Goal: Transaction & Acquisition: Book appointment/travel/reservation

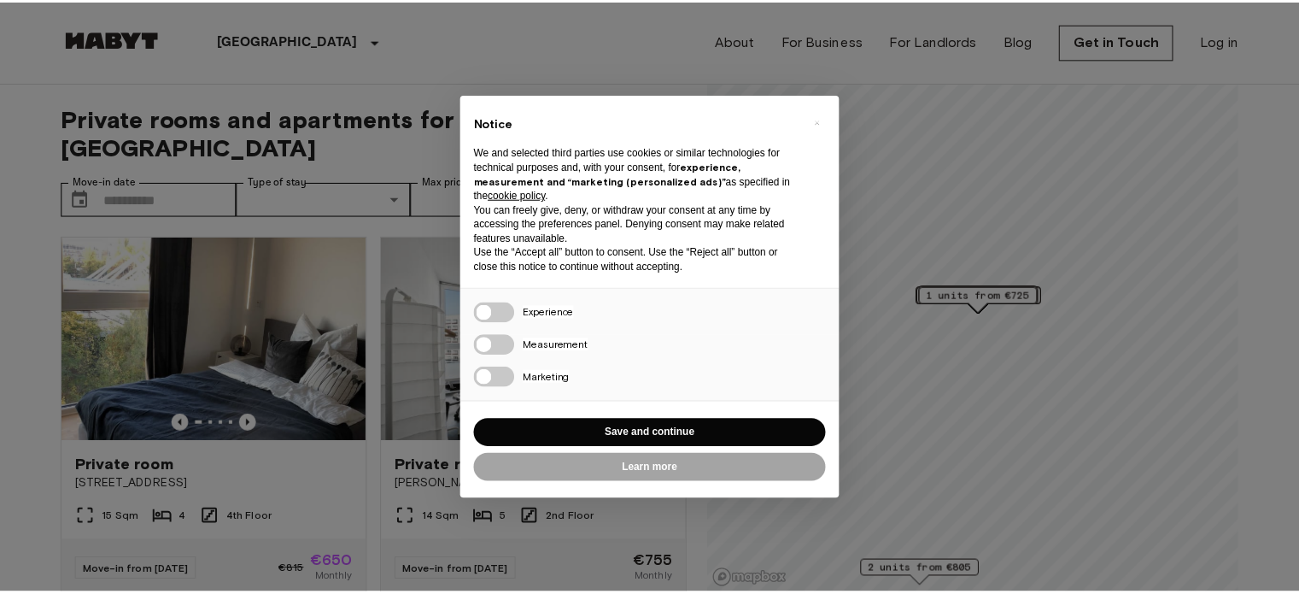
scroll to position [29, 0]
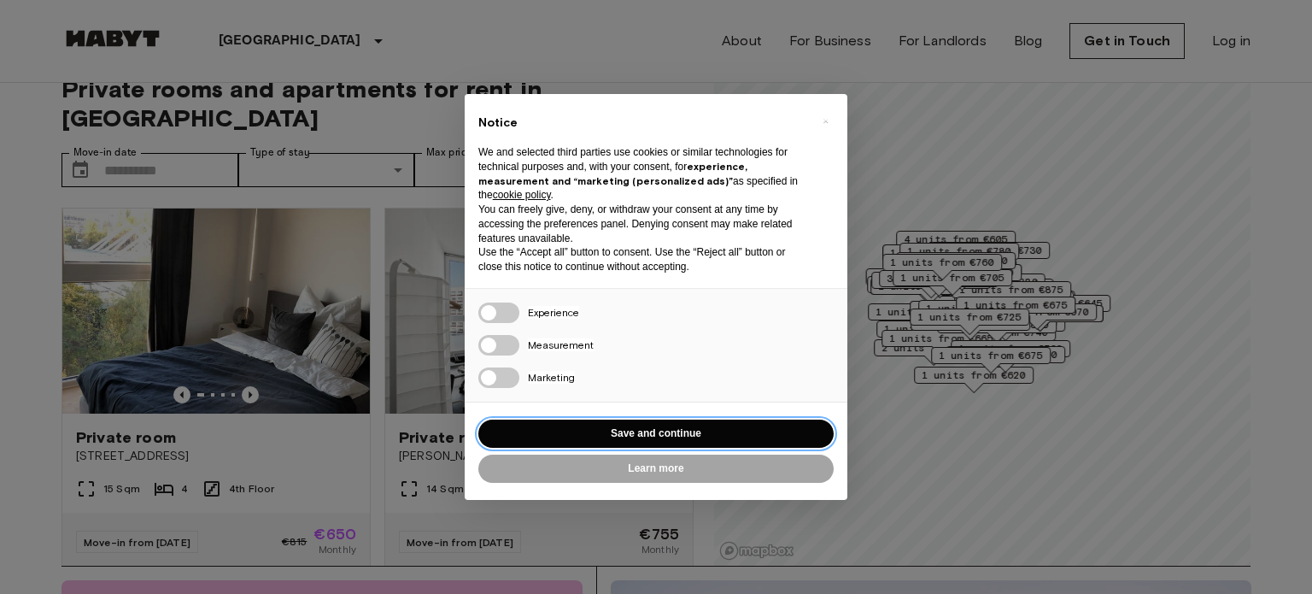
click at [611, 424] on button "Save and continue" at bounding box center [655, 433] width 355 height 28
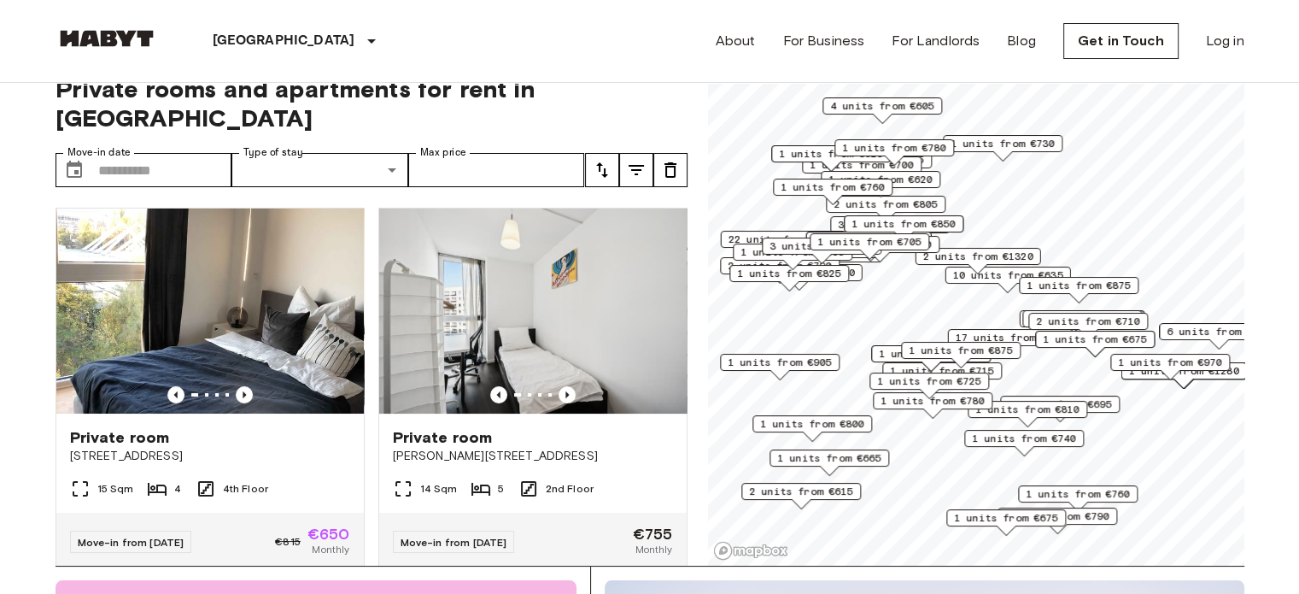
scroll to position [0, 0]
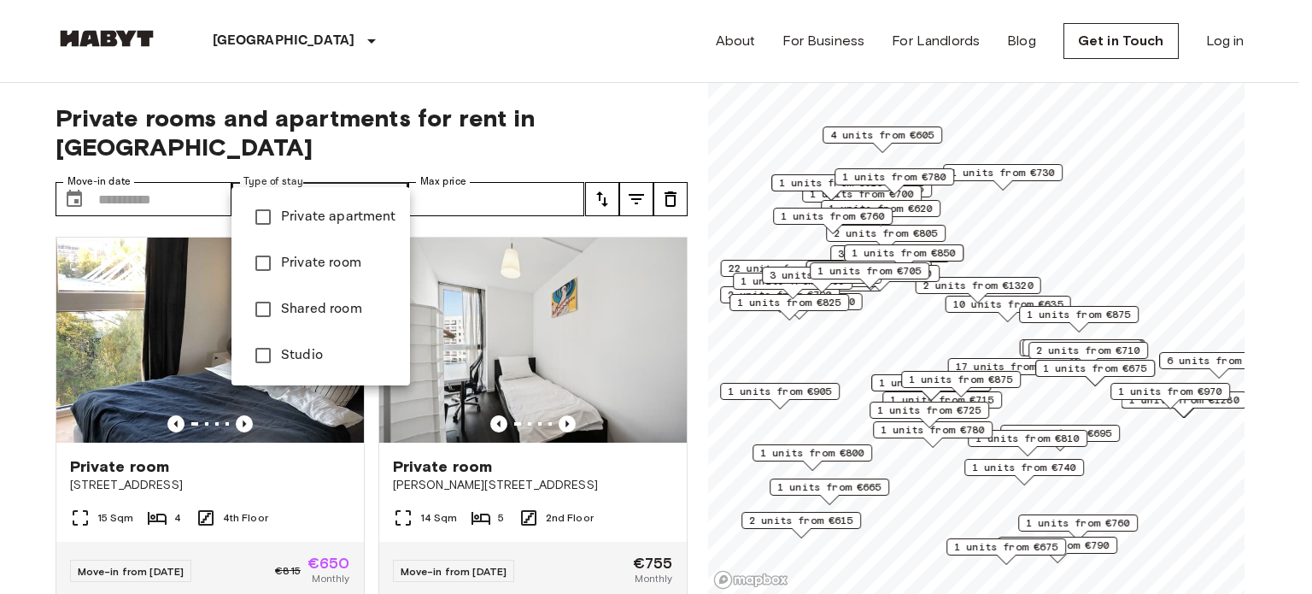
click at [263, 39] on div at bounding box center [656, 297] width 1312 height 594
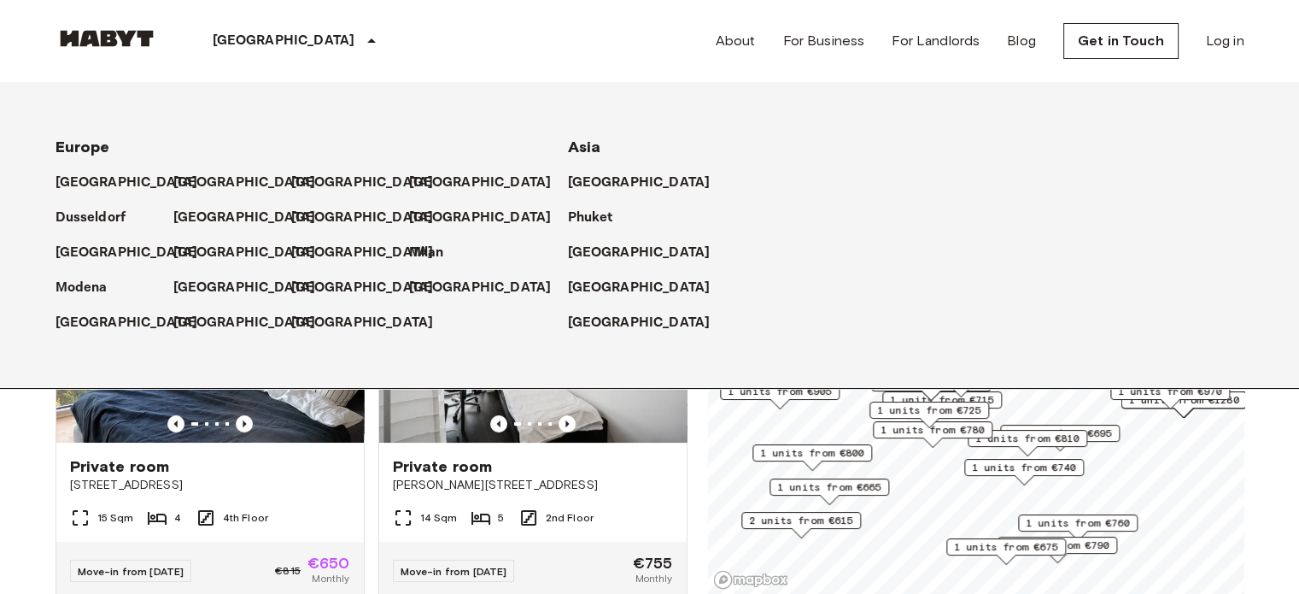
click at [361, 39] on icon at bounding box center [371, 41] width 21 height 21
click at [90, 251] on p "[GEOGRAPHIC_DATA]" at bounding box center [130, 253] width 143 height 21
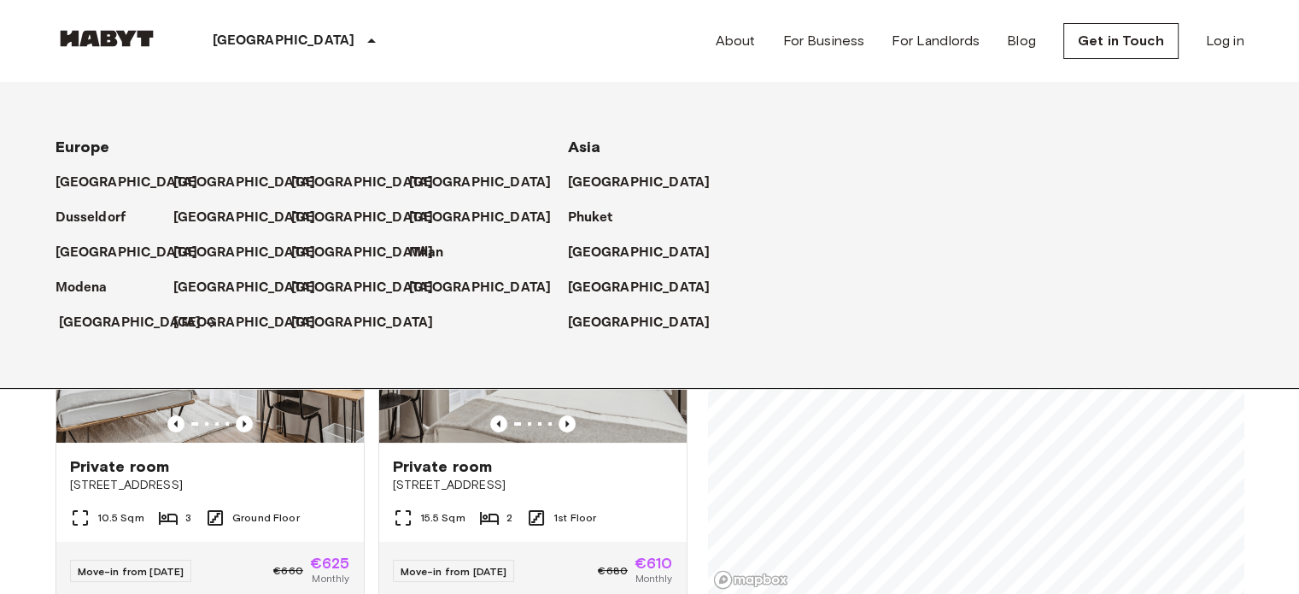
click at [99, 320] on p "[GEOGRAPHIC_DATA]" at bounding box center [130, 323] width 143 height 21
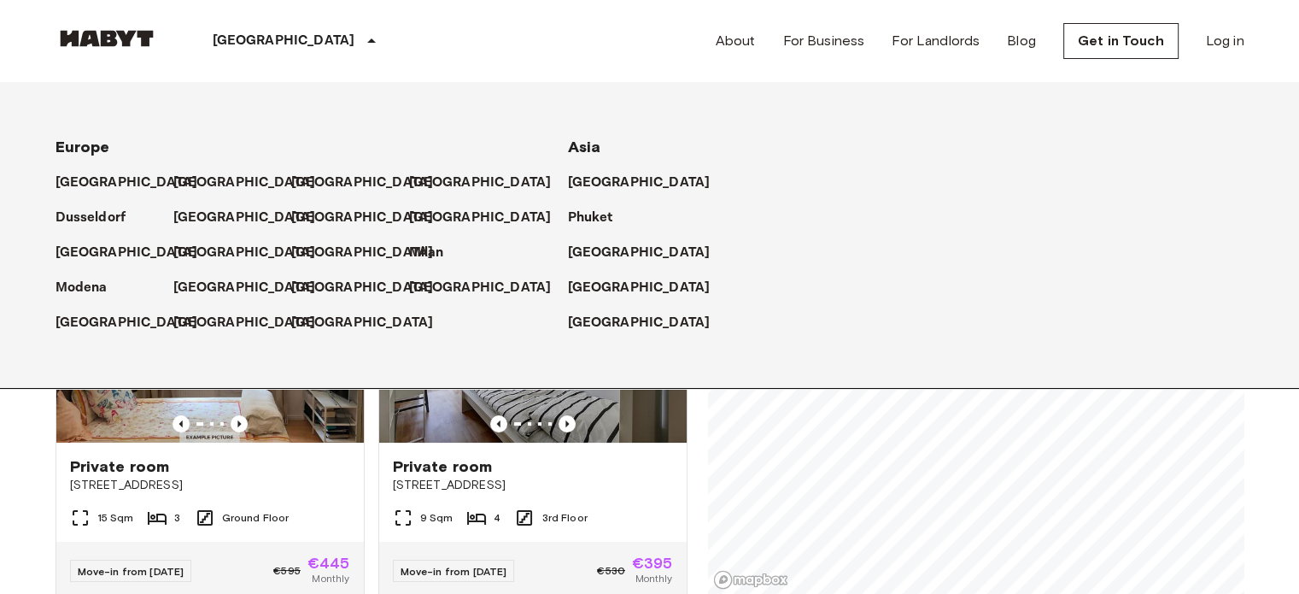
click at [246, 40] on p "[GEOGRAPHIC_DATA]" at bounding box center [284, 41] width 143 height 21
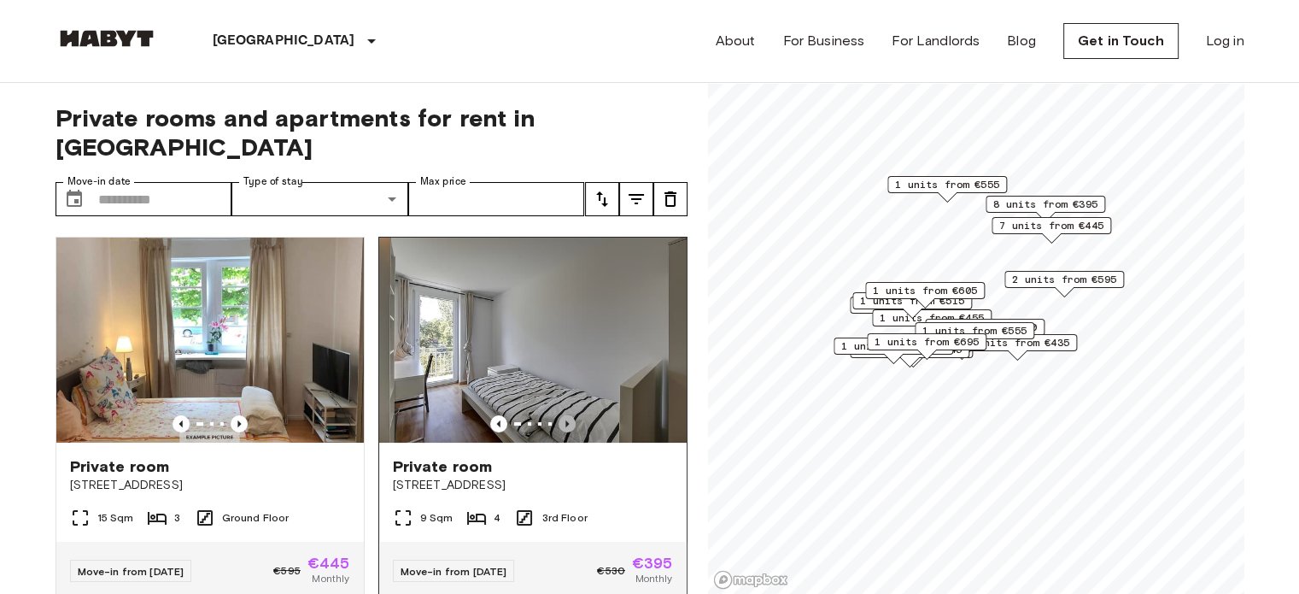
click at [559, 415] on icon "Previous image" at bounding box center [567, 423] width 17 height 17
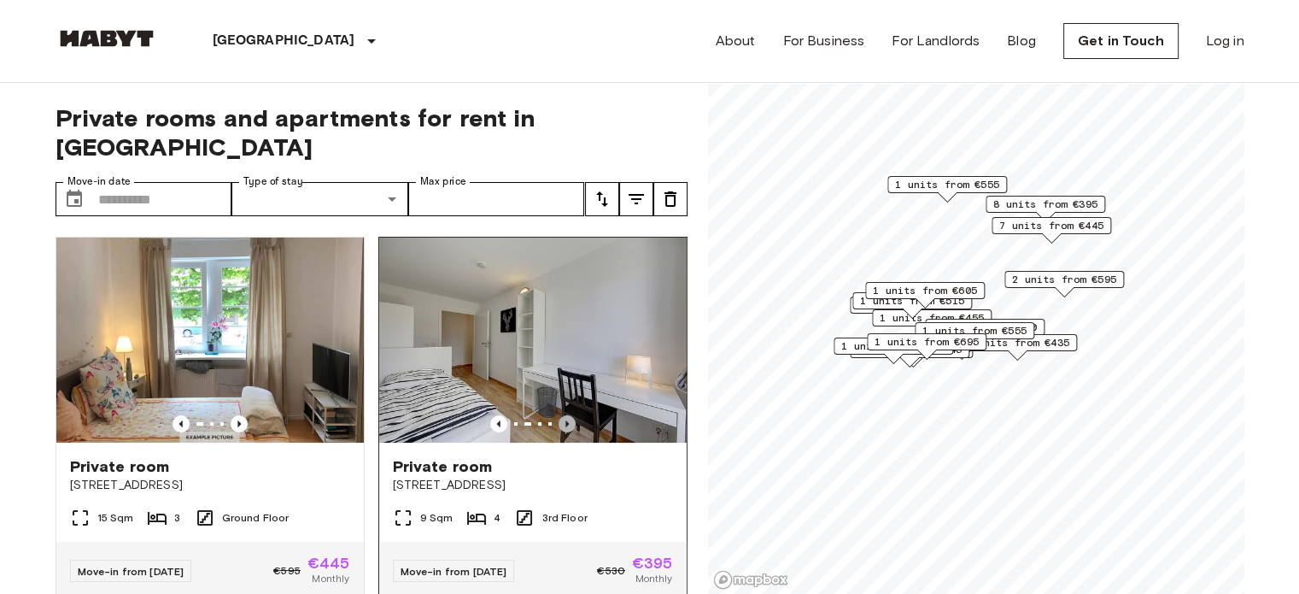
click at [559, 415] on icon "Previous image" at bounding box center [567, 423] width 17 height 17
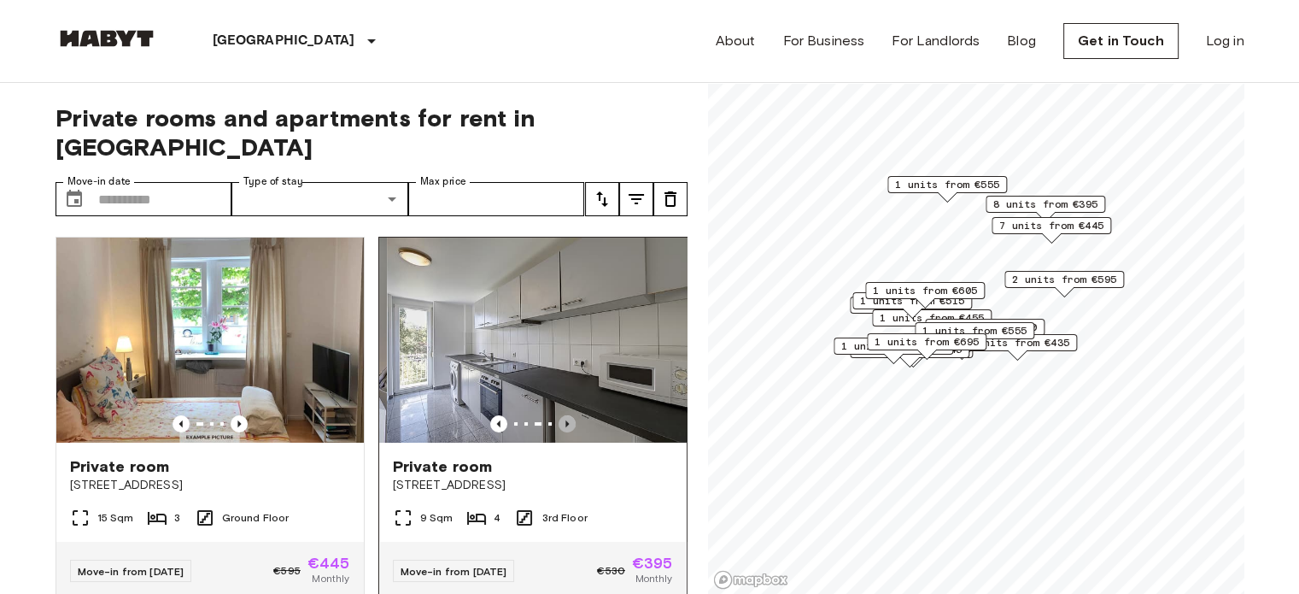
click at [559, 415] on icon "Previous image" at bounding box center [567, 423] width 17 height 17
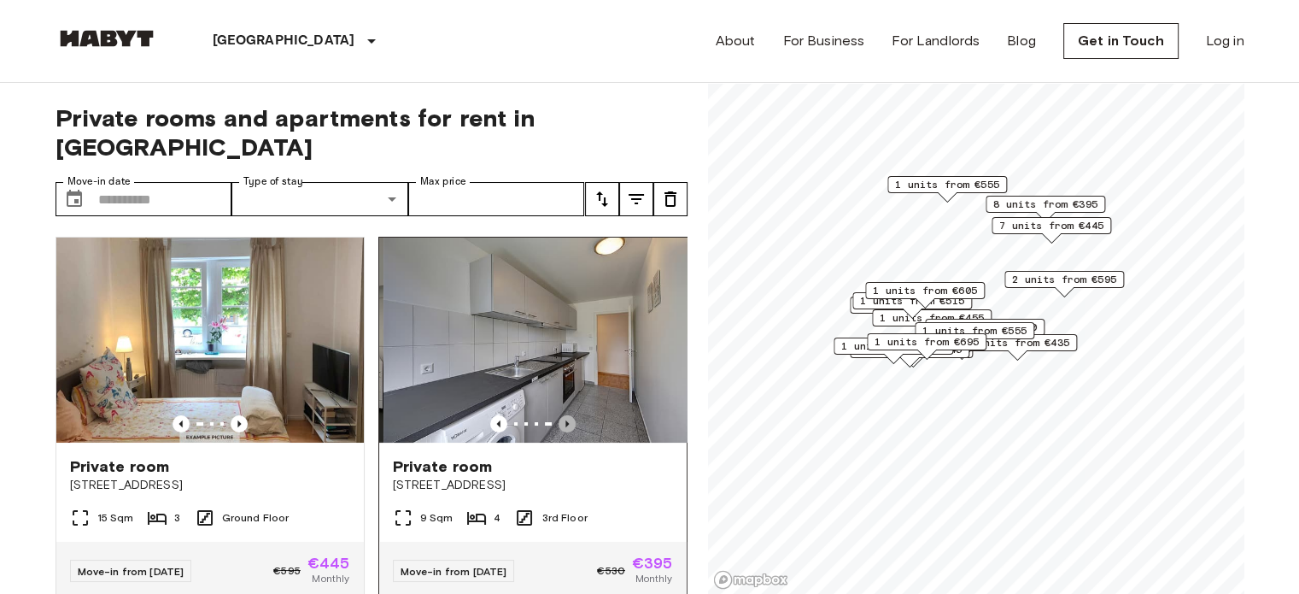
click at [559, 415] on icon "Previous image" at bounding box center [567, 423] width 17 height 17
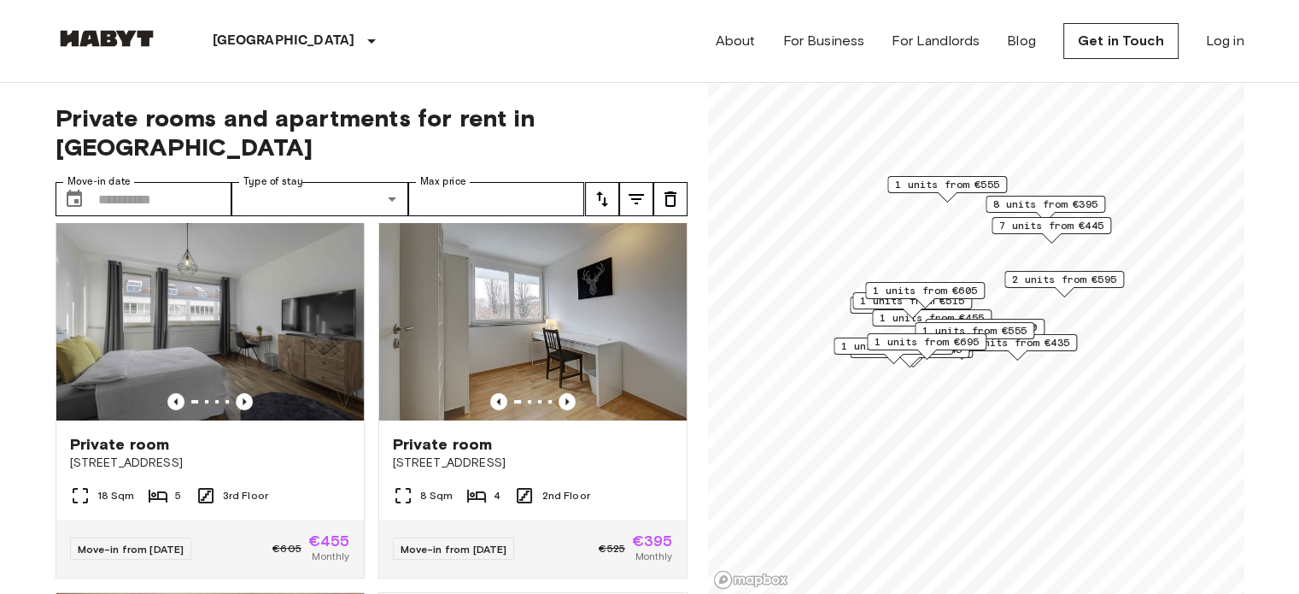
scroll to position [402, 0]
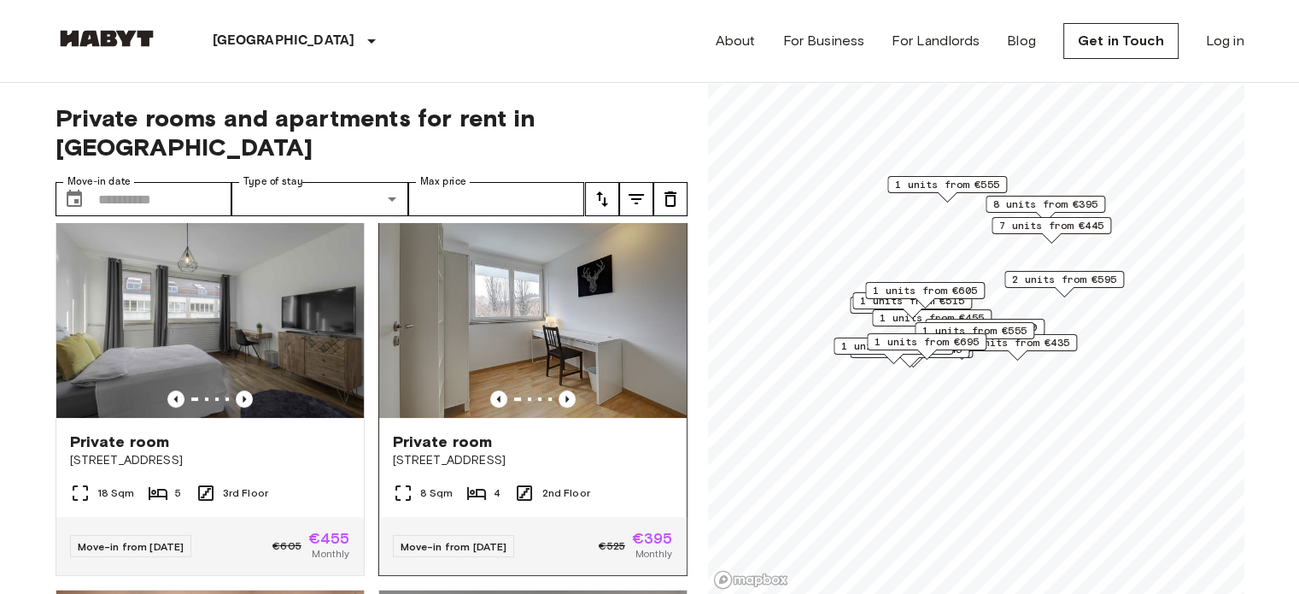
click at [488, 540] on span "Move-in from 19 Oct 25" at bounding box center [454, 546] width 107 height 13
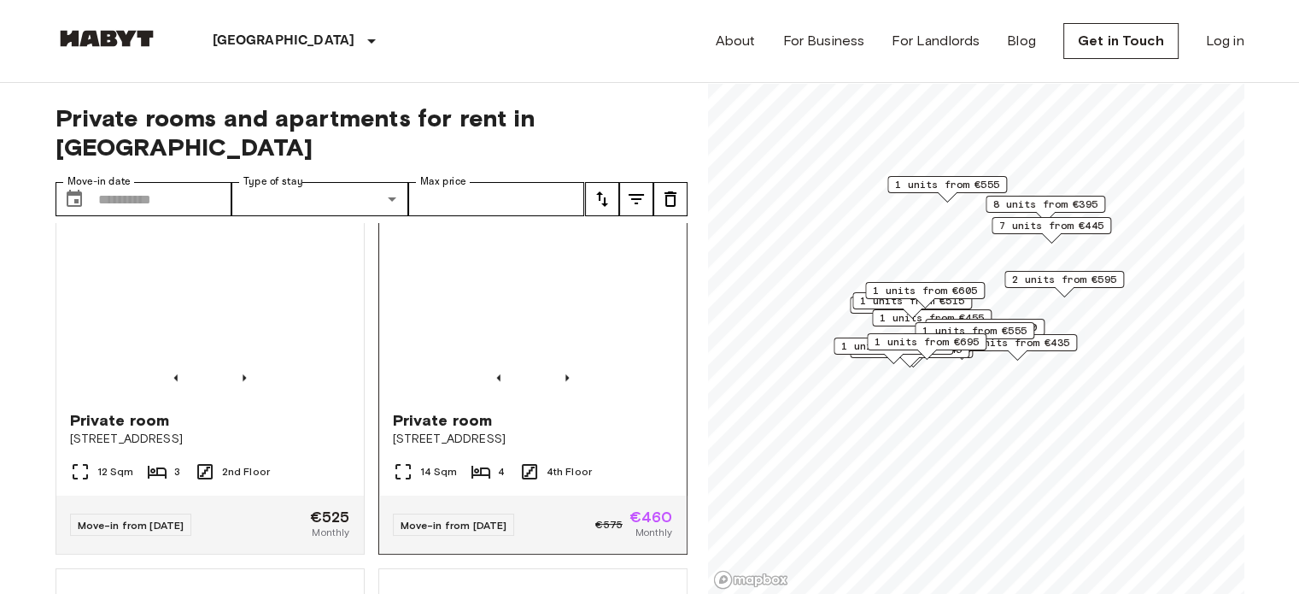
scroll to position [1178, 0]
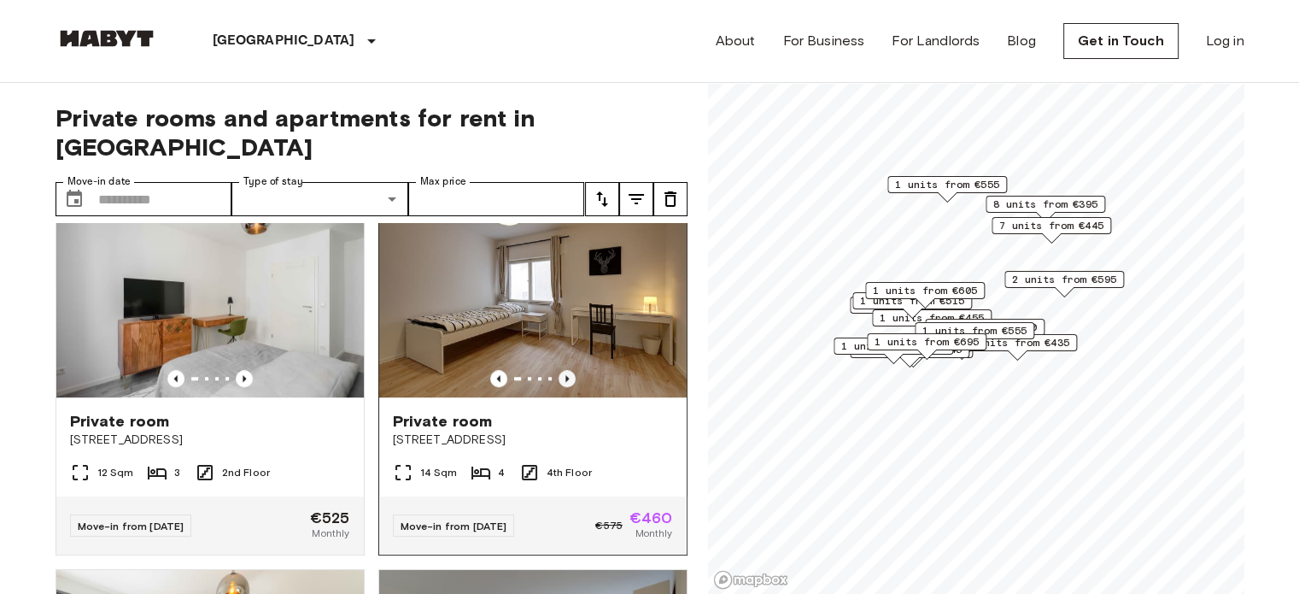
click at [559, 370] on icon "Previous image" at bounding box center [567, 378] width 17 height 17
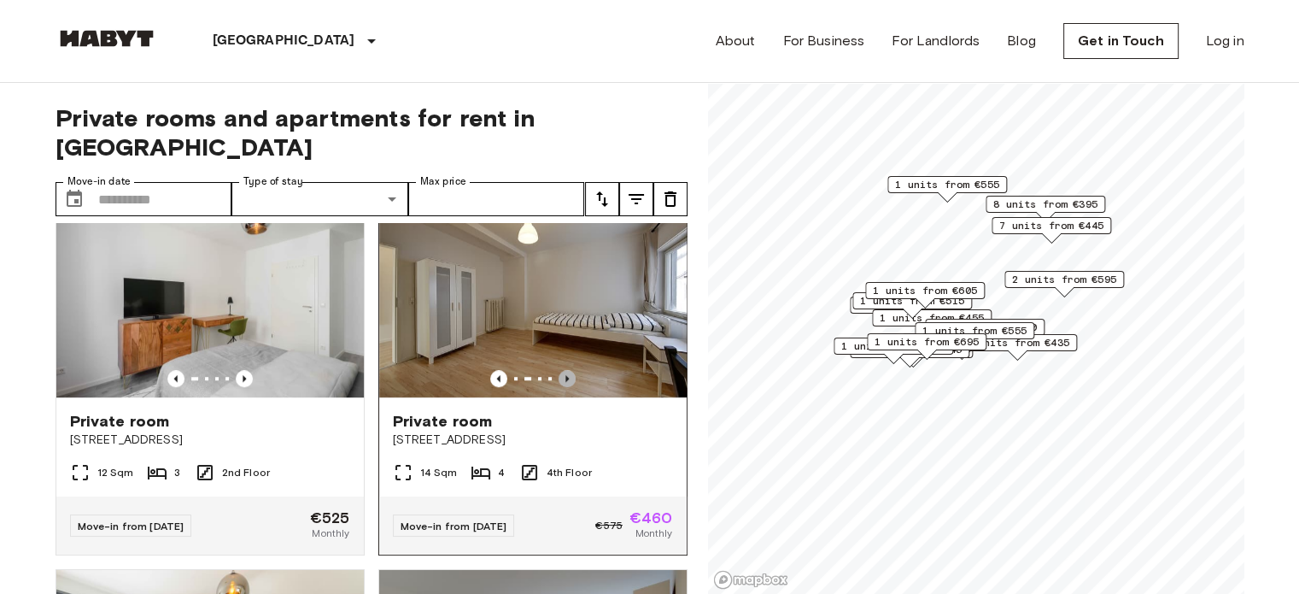
click at [559, 370] on icon "Previous image" at bounding box center [567, 378] width 17 height 17
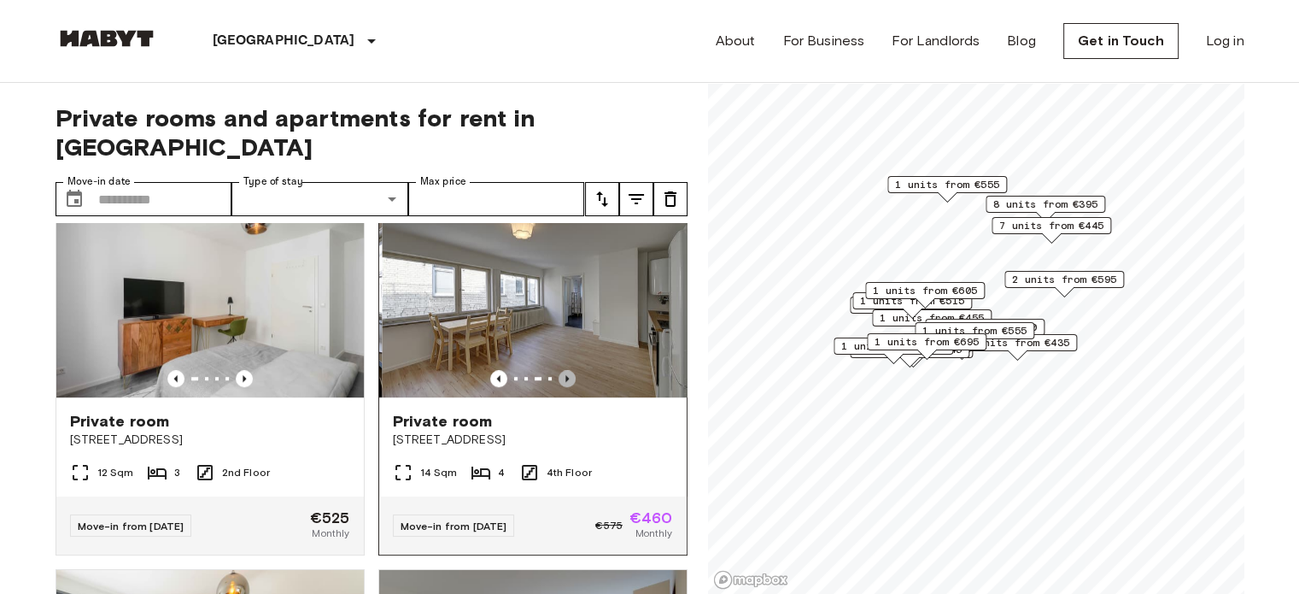
click at [559, 370] on icon "Previous image" at bounding box center [567, 378] width 17 height 17
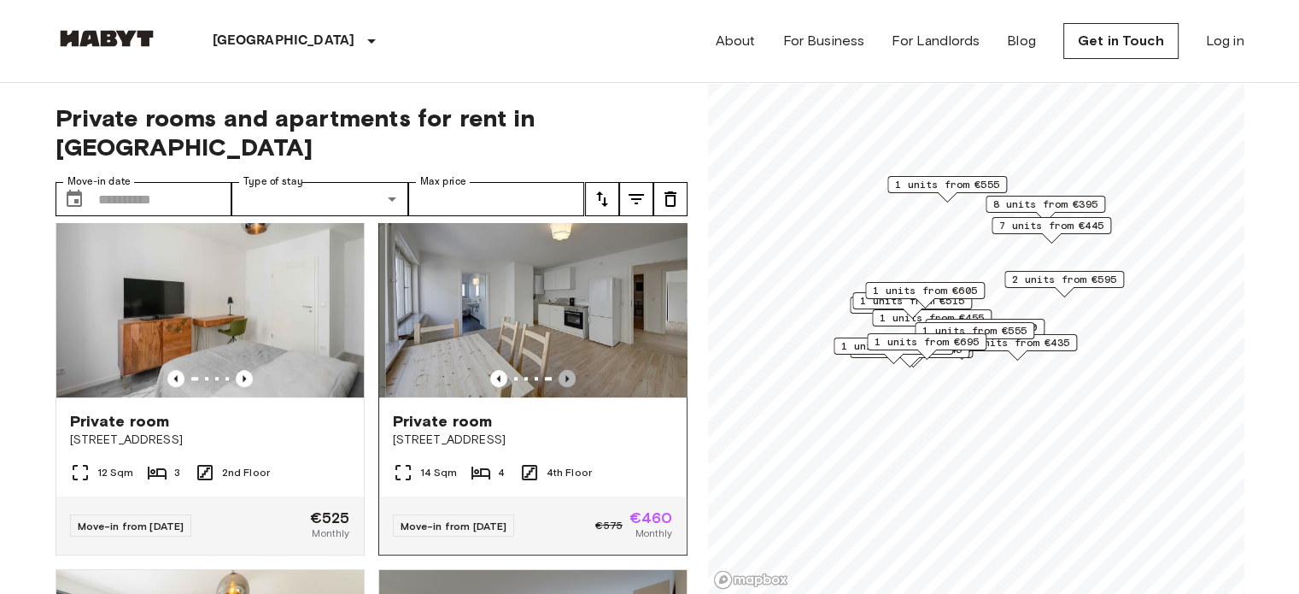
click at [559, 370] on icon "Previous image" at bounding box center [567, 378] width 17 height 17
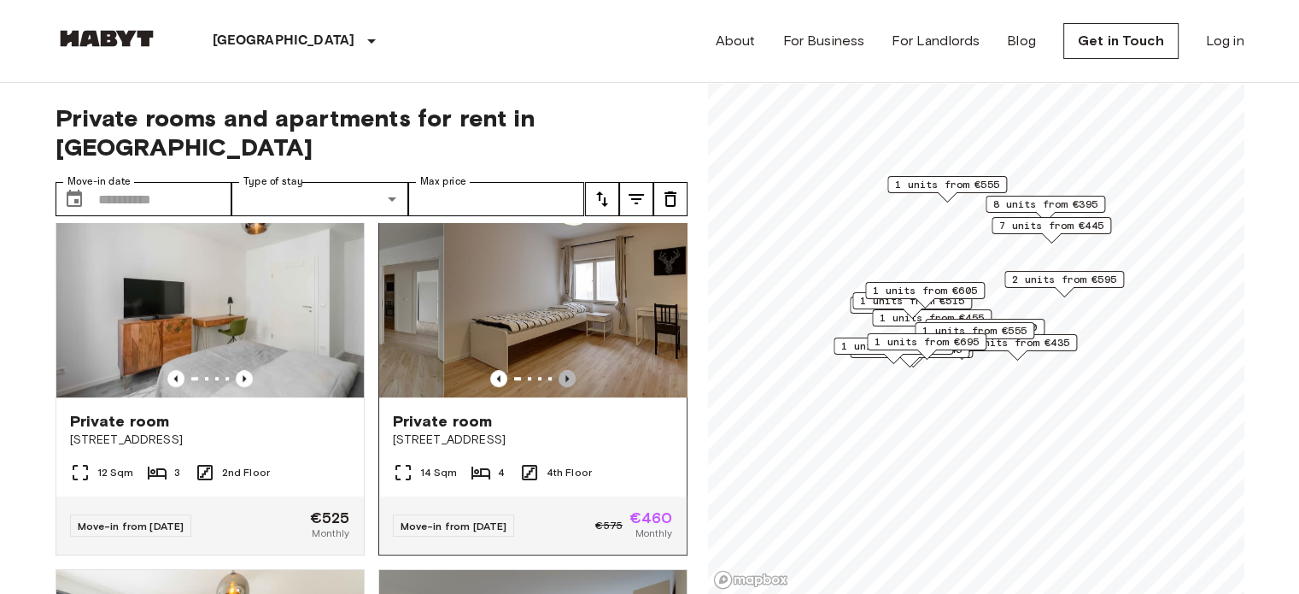
click at [559, 370] on icon "Previous image" at bounding box center [567, 378] width 17 height 17
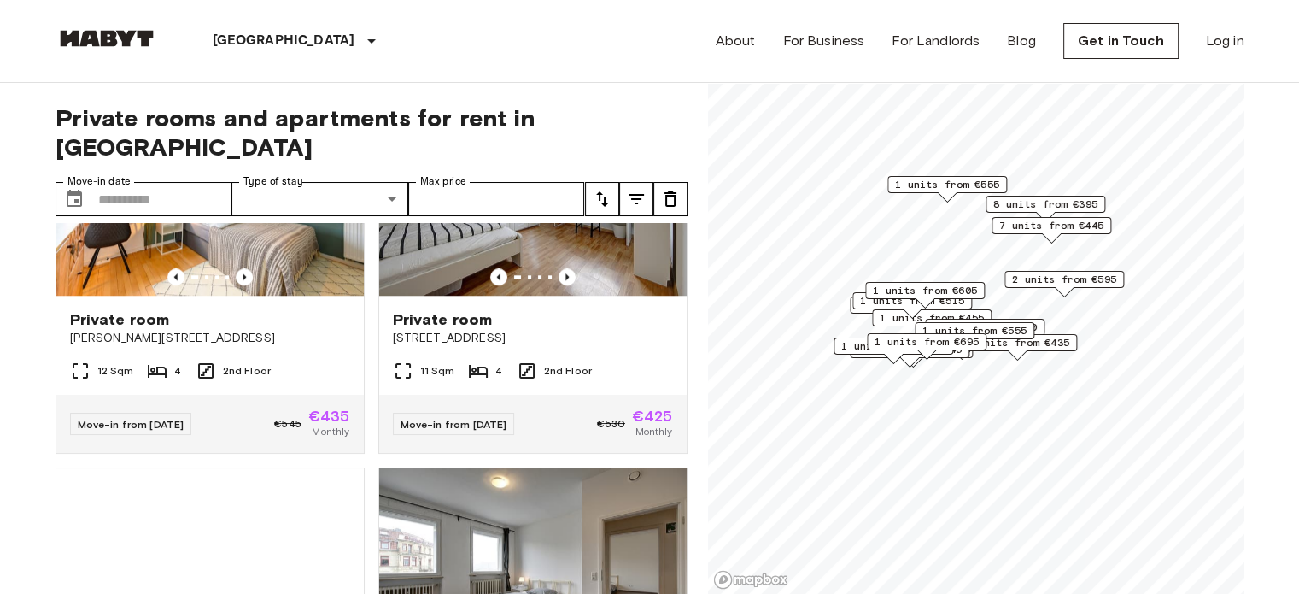
scroll to position [1659, 0]
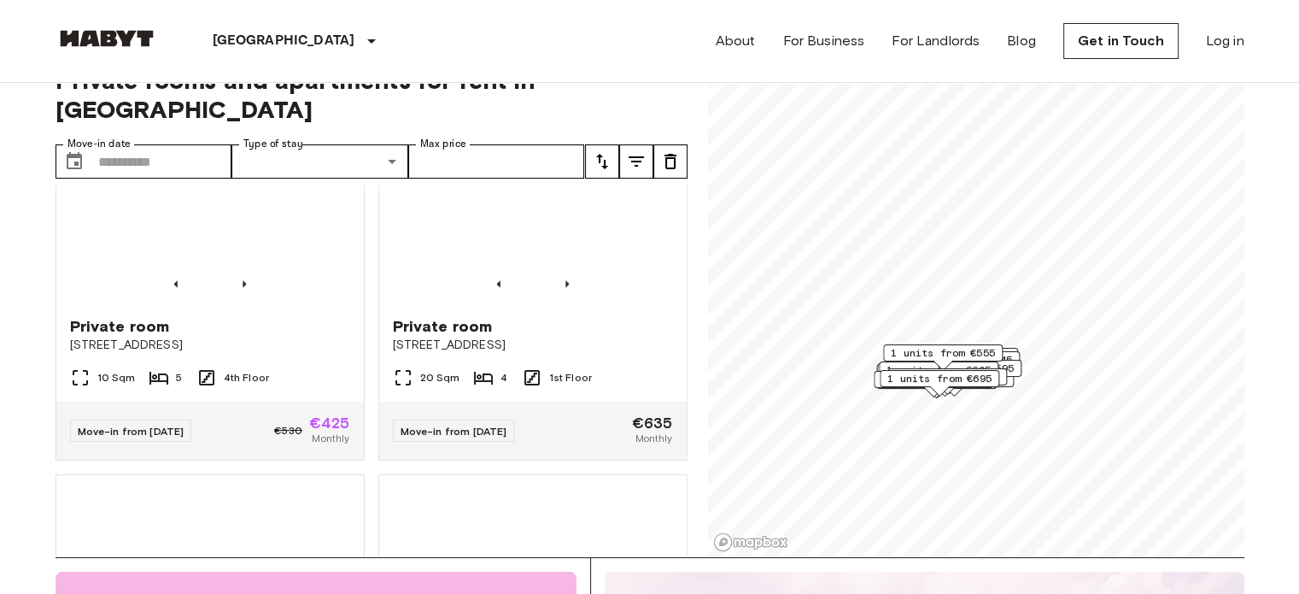
scroll to position [2331, 0]
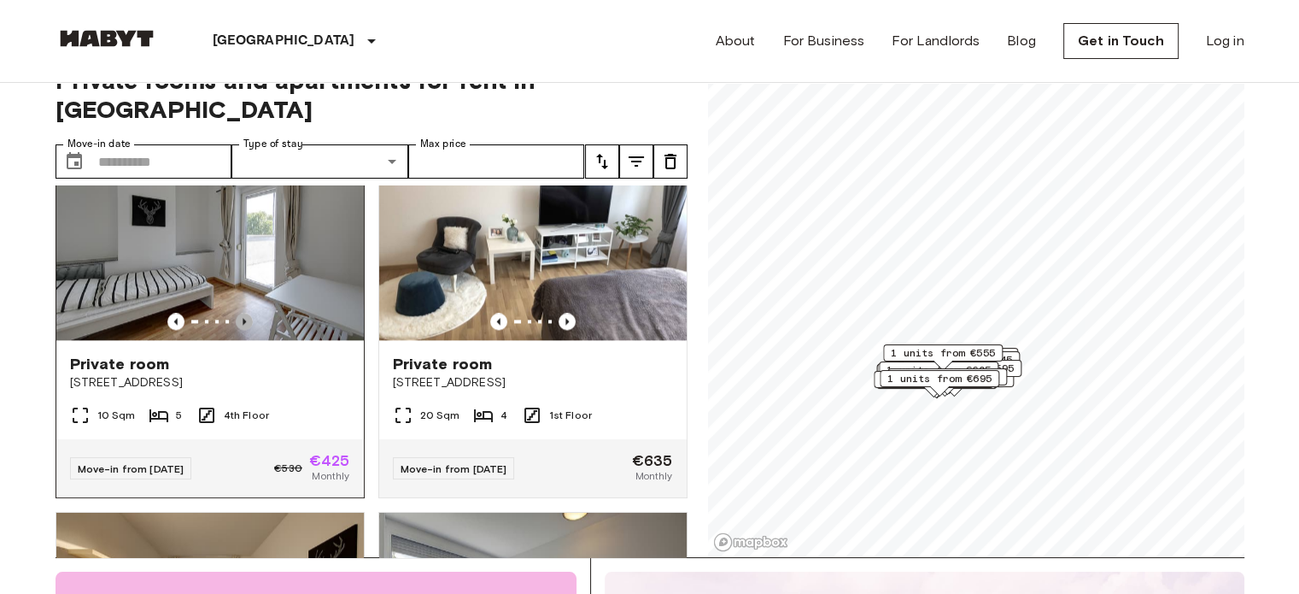
click at [243, 330] on icon "Previous image" at bounding box center [244, 321] width 17 height 17
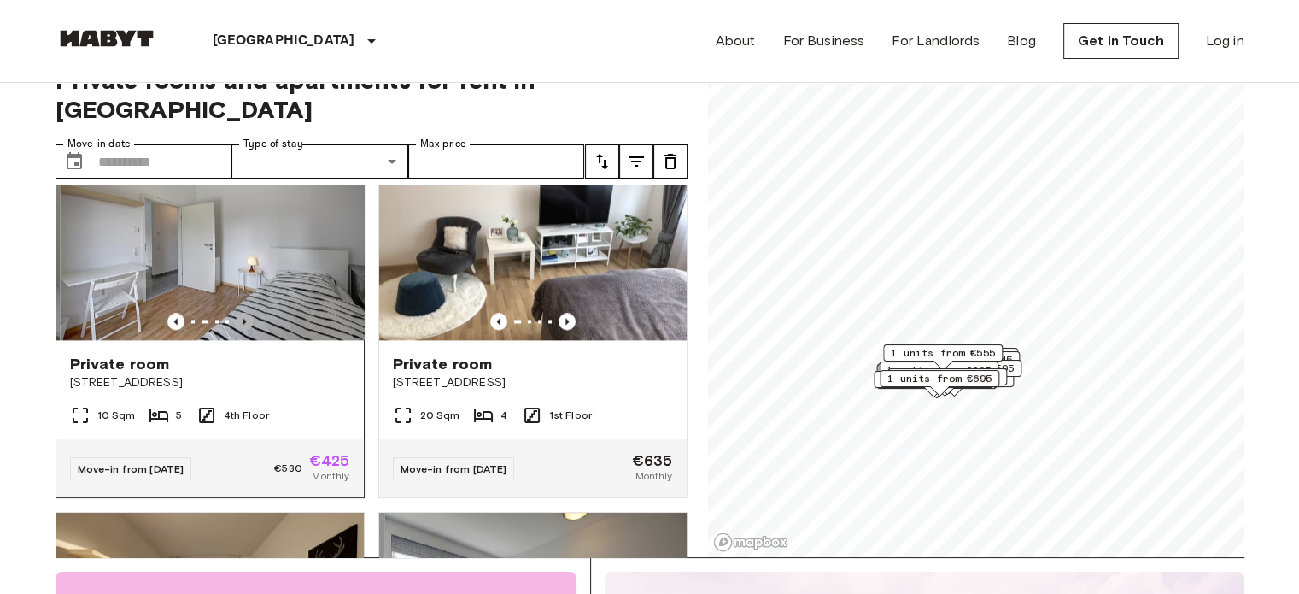
click at [243, 330] on icon "Previous image" at bounding box center [244, 321] width 17 height 17
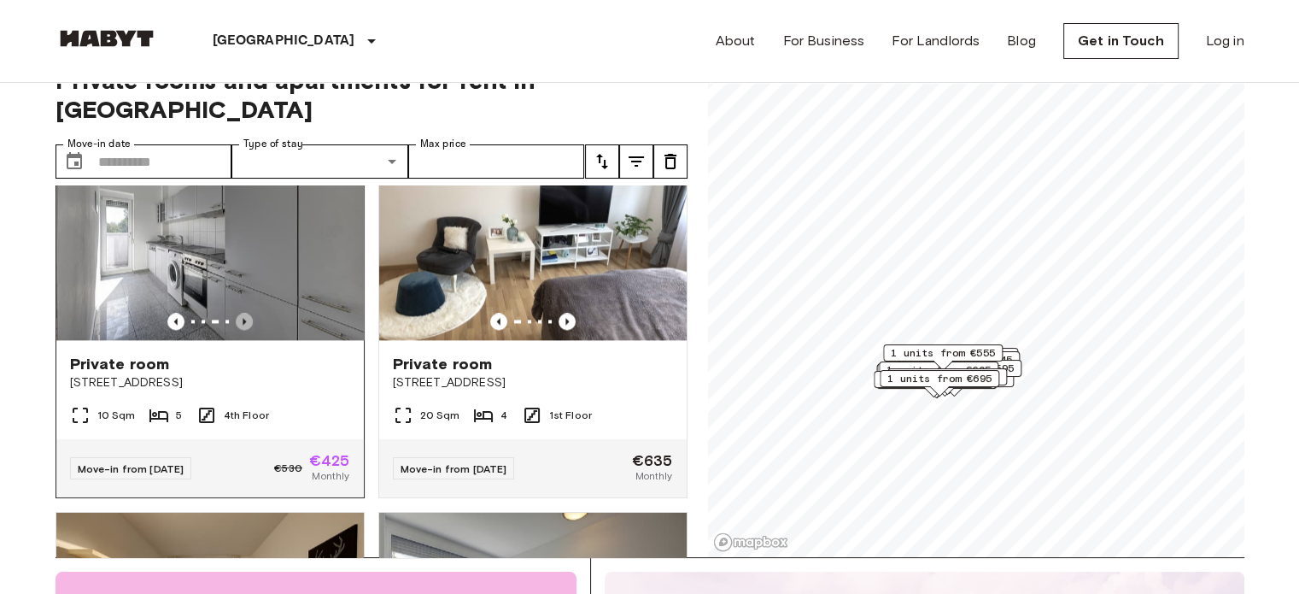
click at [243, 330] on icon "Previous image" at bounding box center [244, 321] width 17 height 17
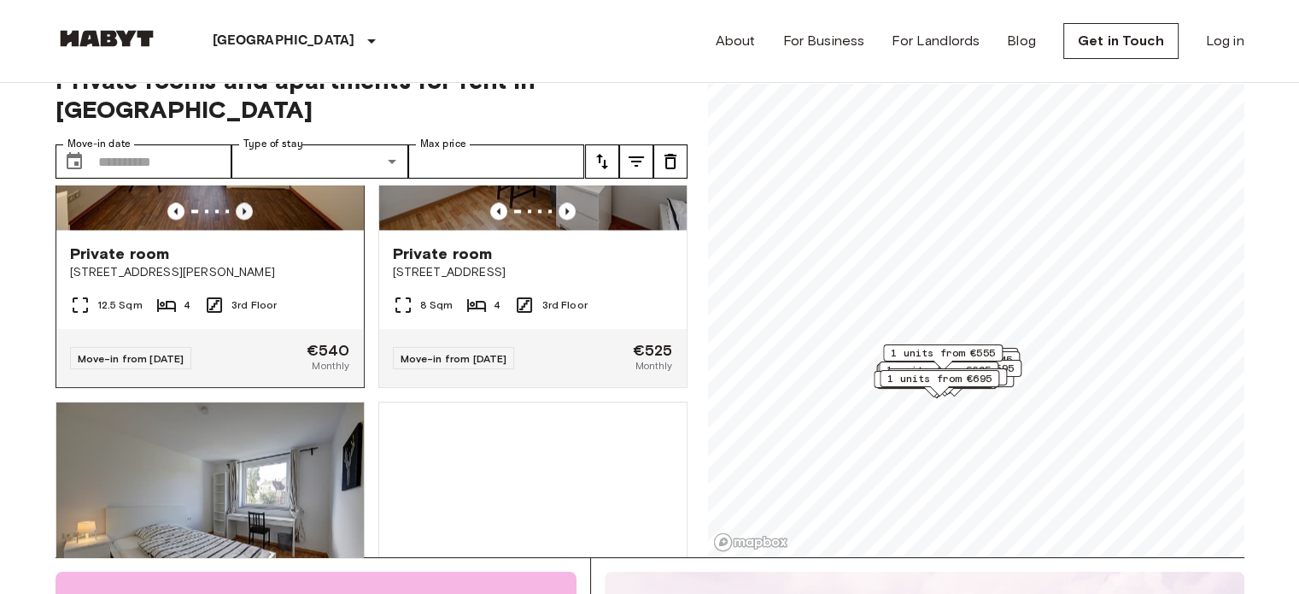
scroll to position [2819, 0]
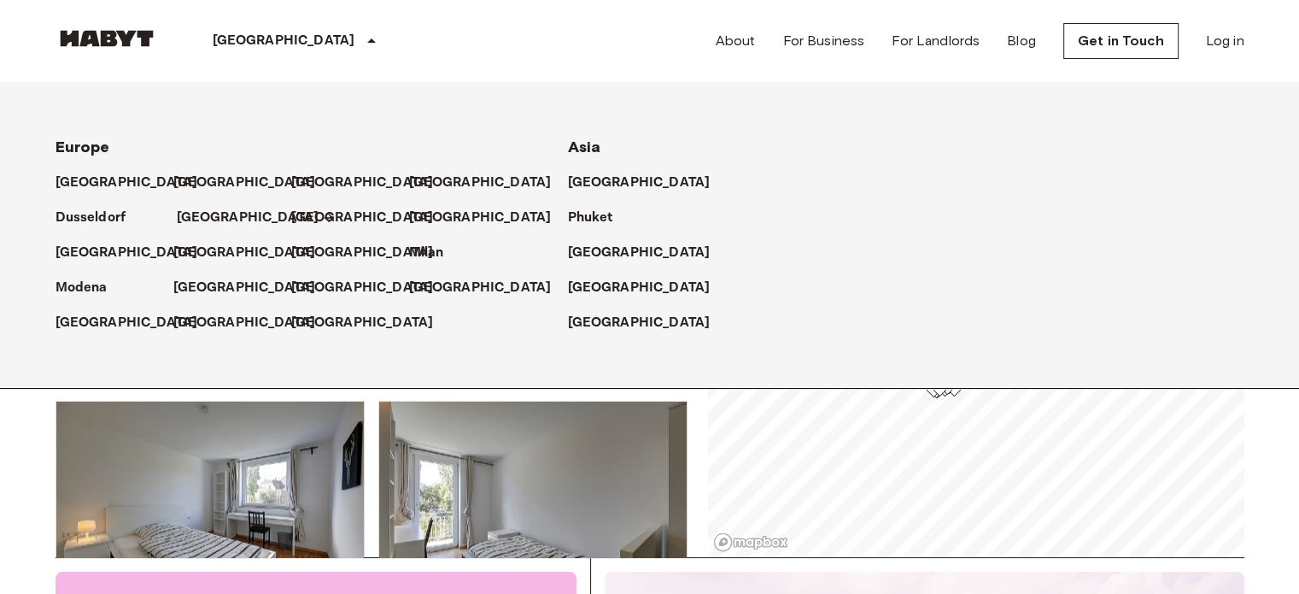
click at [202, 218] on p "[GEOGRAPHIC_DATA]" at bounding box center [248, 218] width 143 height 21
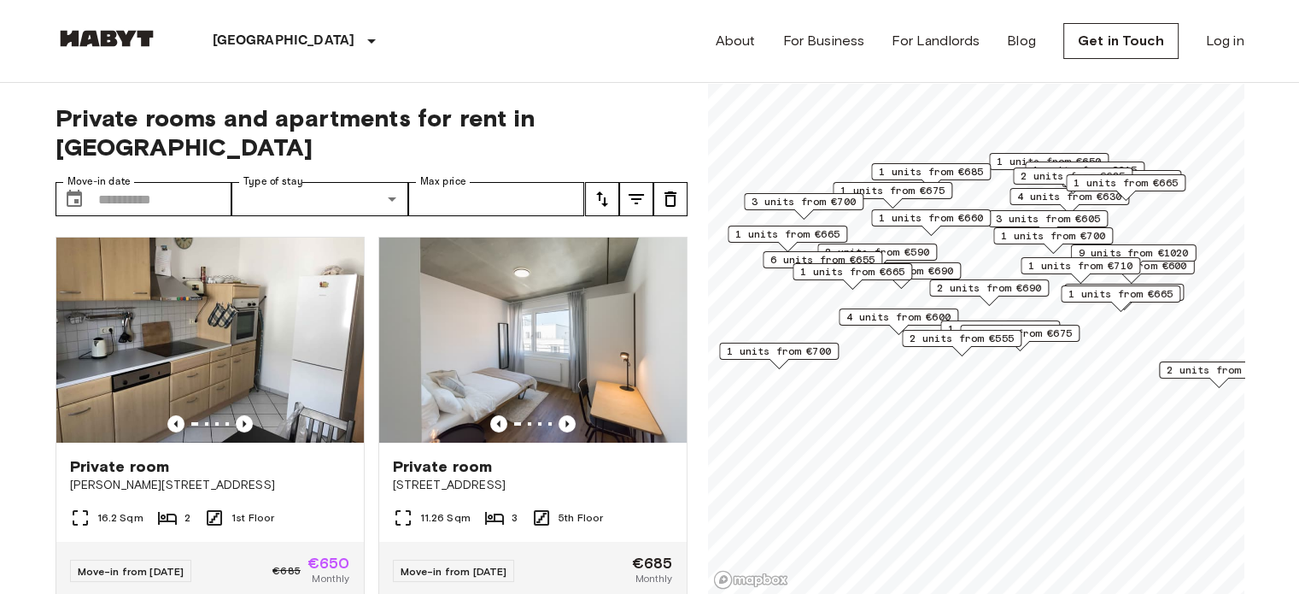
click at [966, 339] on span "2 units from €555" at bounding box center [962, 338] width 104 height 15
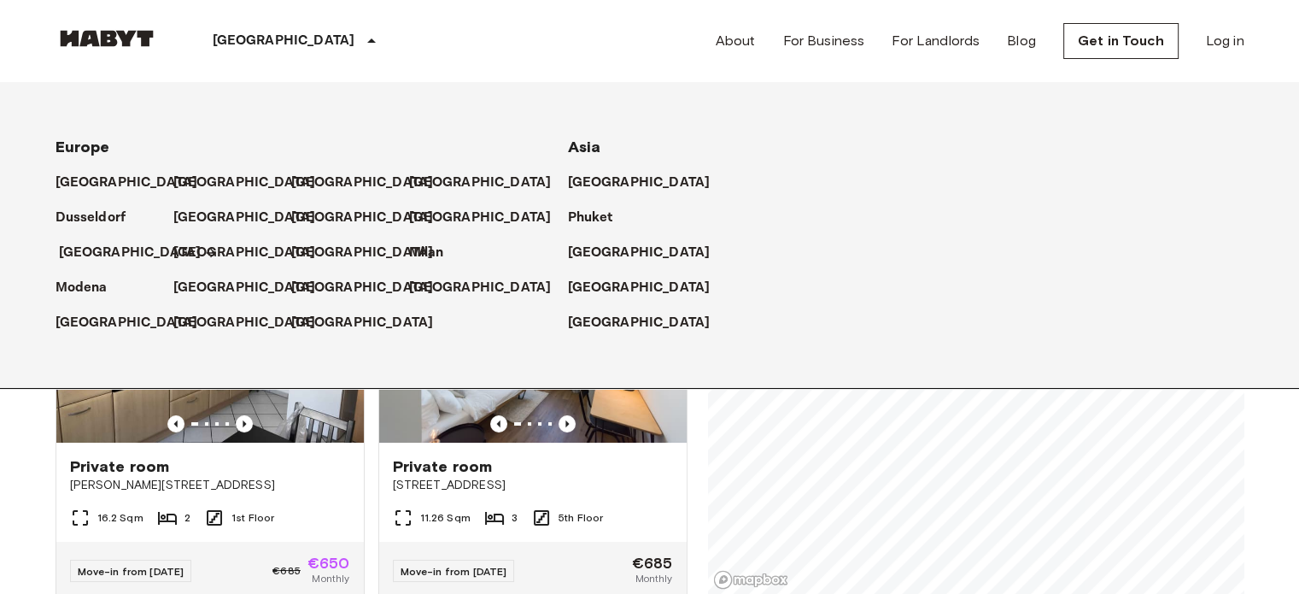
click at [96, 248] on p "[GEOGRAPHIC_DATA]" at bounding box center [130, 253] width 143 height 21
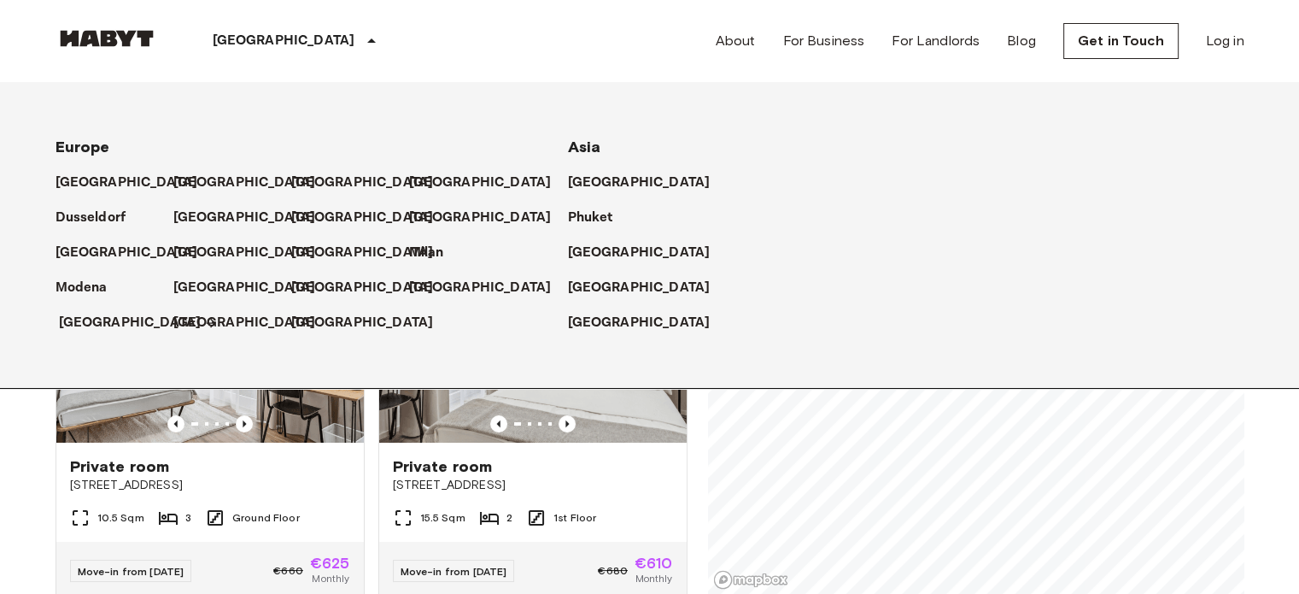
click at [92, 325] on p "[GEOGRAPHIC_DATA]" at bounding box center [130, 323] width 143 height 21
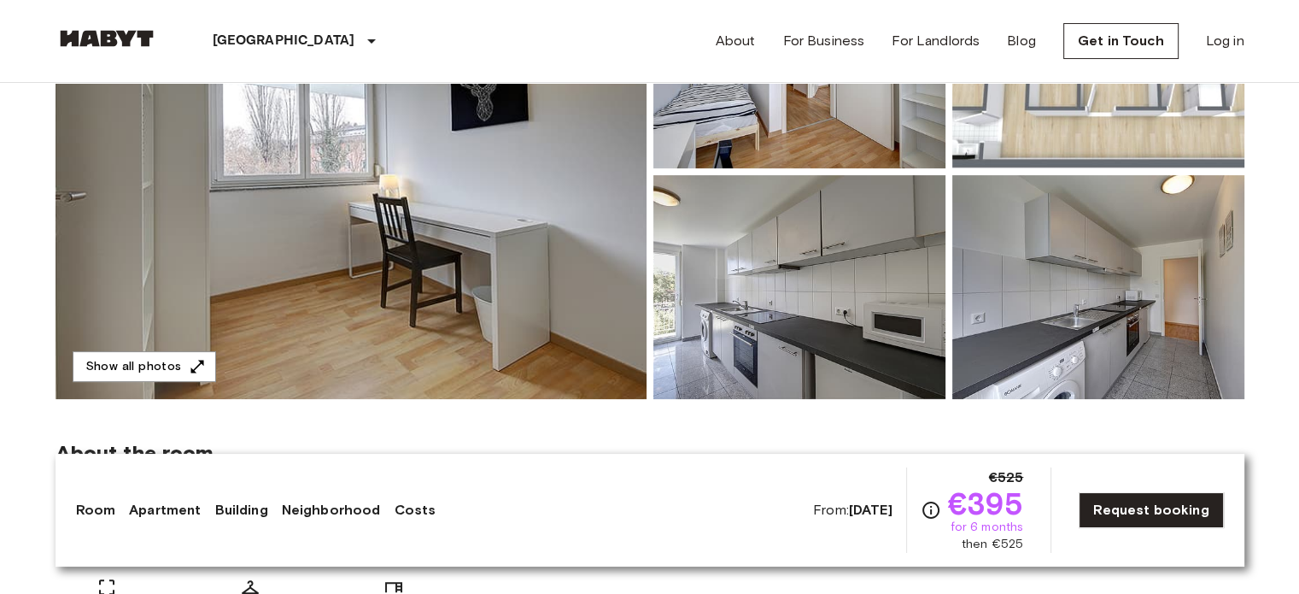
scroll to position [296, 0]
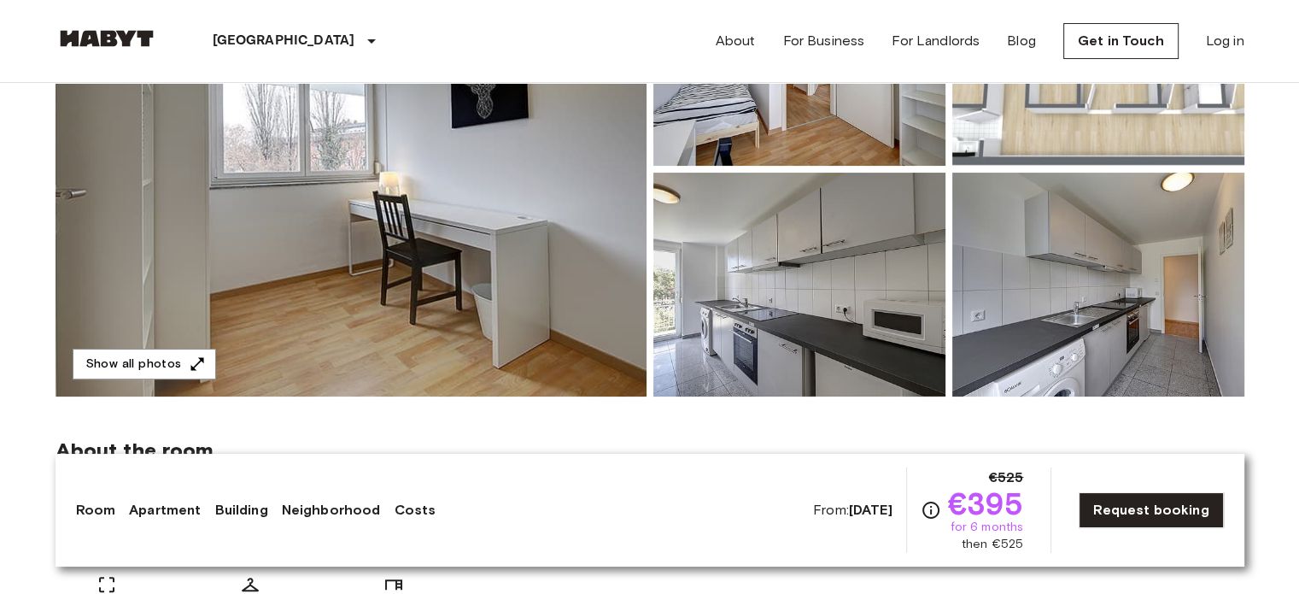
click at [513, 282] on img at bounding box center [351, 169] width 591 height 454
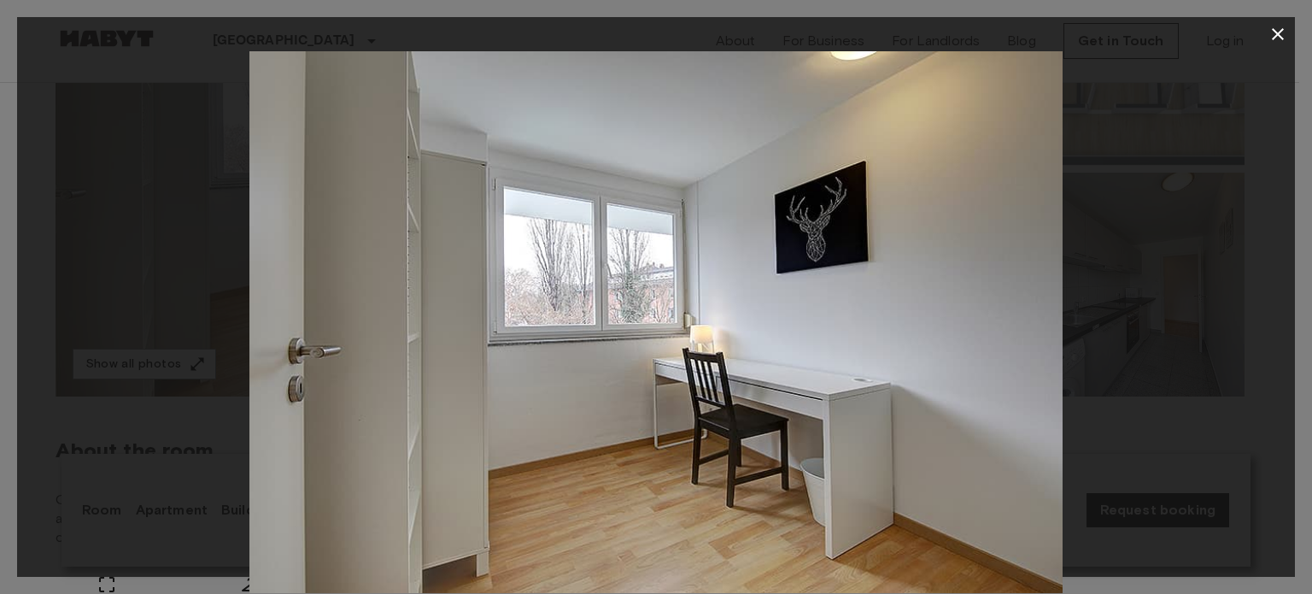
click at [1213, 302] on div at bounding box center [656, 322] width 1278 height 542
click at [1282, 44] on icon "button" at bounding box center [1278, 34] width 21 height 21
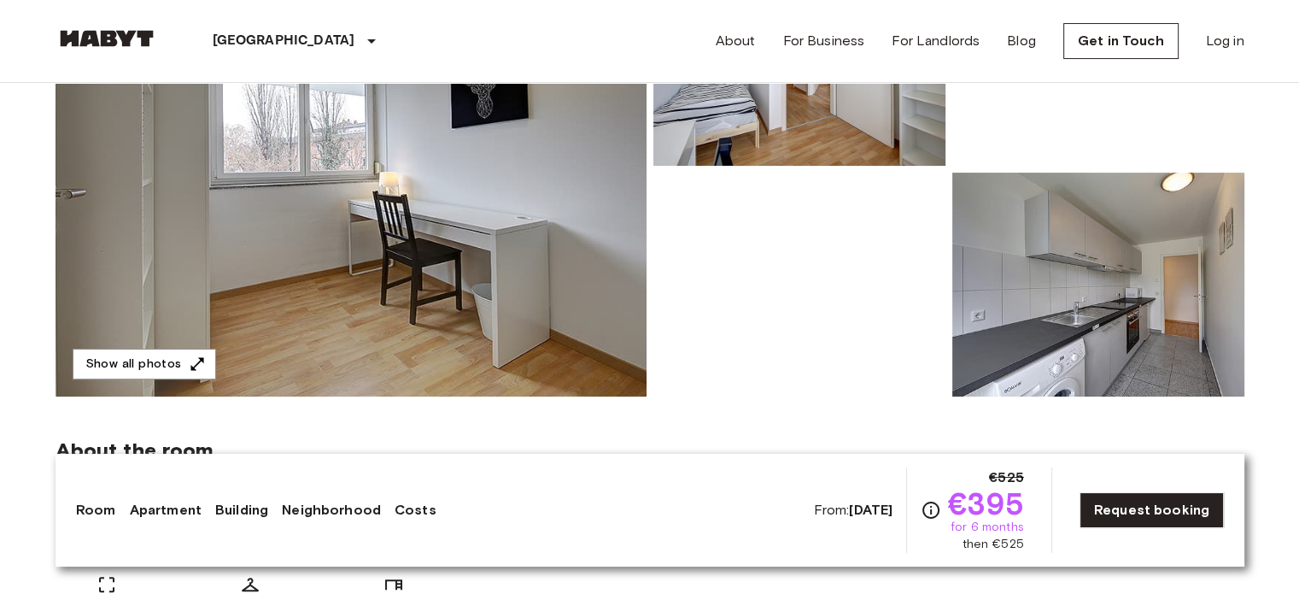
scroll to position [0, 0]
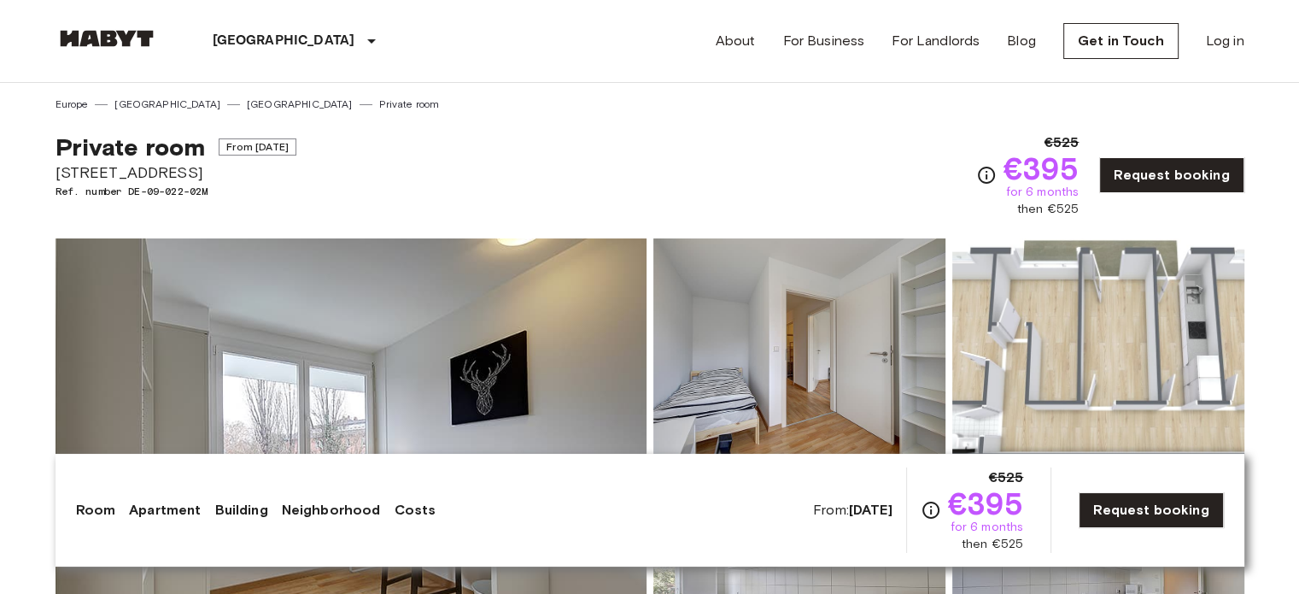
click at [793, 357] on img at bounding box center [800, 350] width 292 height 224
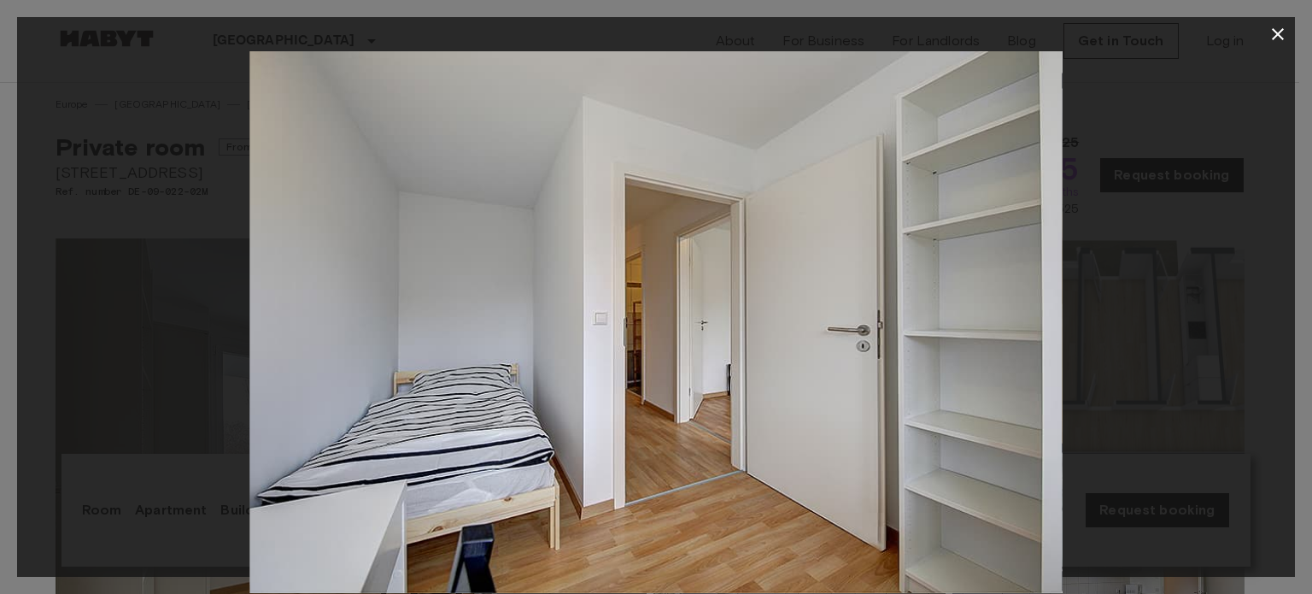
click at [793, 357] on img at bounding box center [655, 322] width 813 height 542
click at [1176, 309] on div at bounding box center [656, 322] width 1278 height 542
click at [1273, 20] on button "button" at bounding box center [1278, 34] width 34 height 34
